Goal: Transaction & Acquisition: Obtain resource

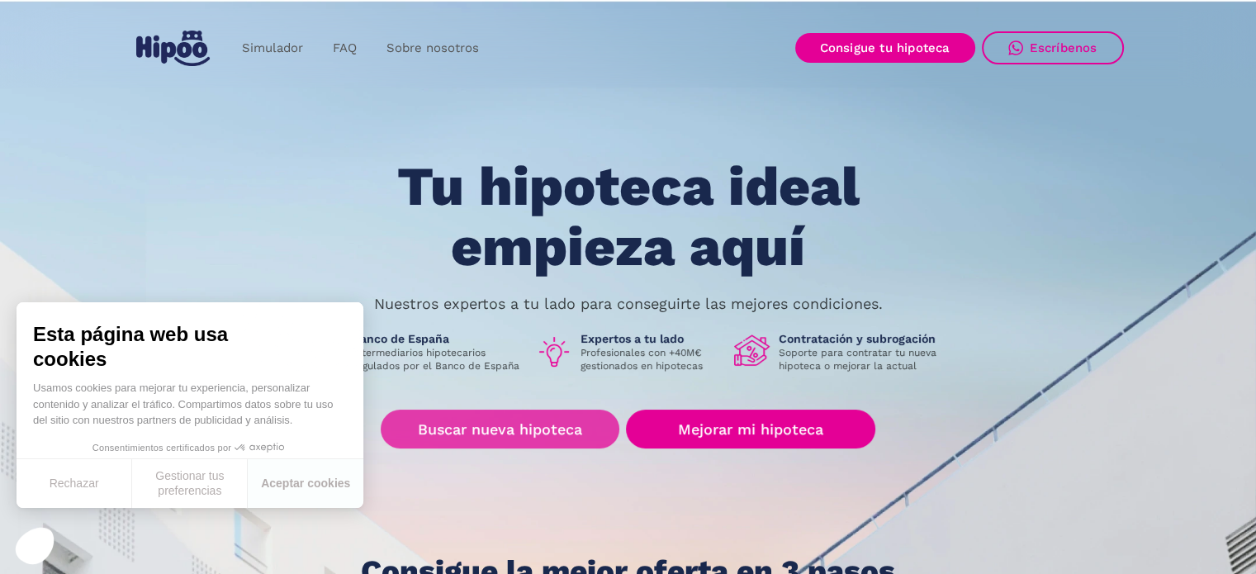
click at [558, 425] on link "Buscar nueva hipoteca" at bounding box center [500, 428] width 239 height 39
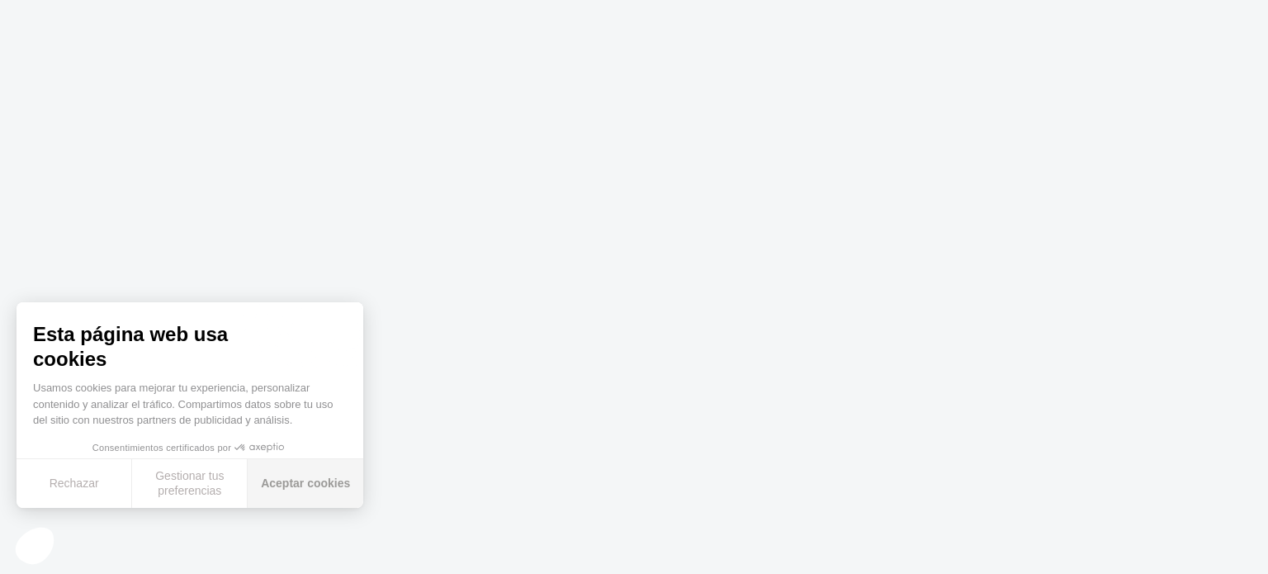
click at [299, 485] on button "Aceptar cookies" at bounding box center [306, 483] width 116 height 49
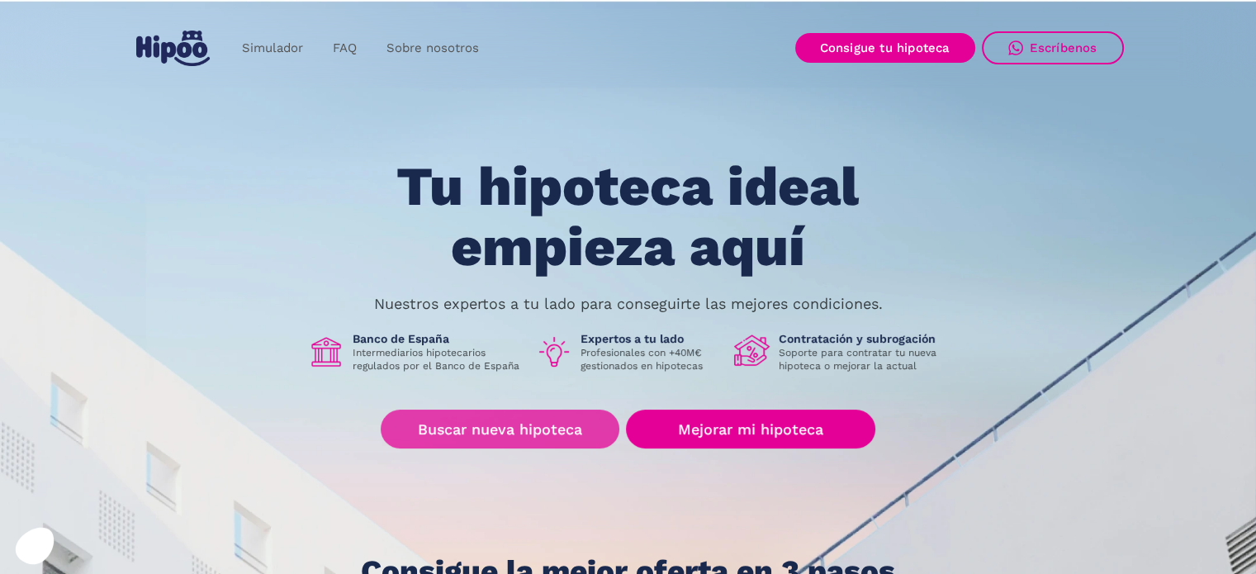
click at [522, 434] on link "Buscar nueva hipoteca" at bounding box center [500, 428] width 239 height 39
